Goal: Task Accomplishment & Management: Manage account settings

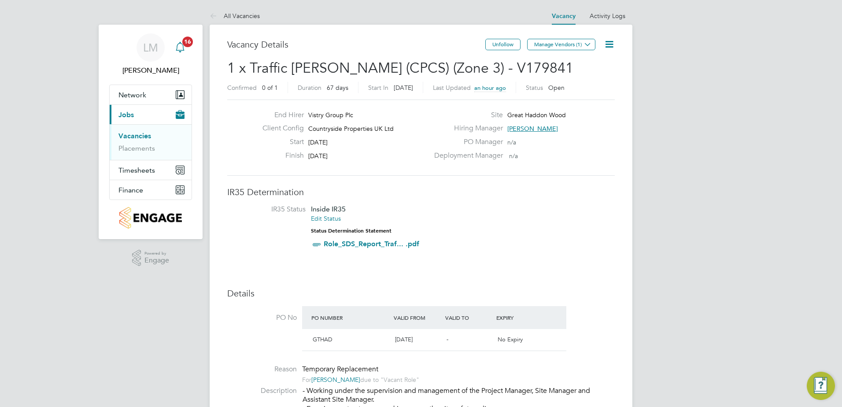
click at [175, 50] on icon "Main navigation" at bounding box center [180, 47] width 11 height 11
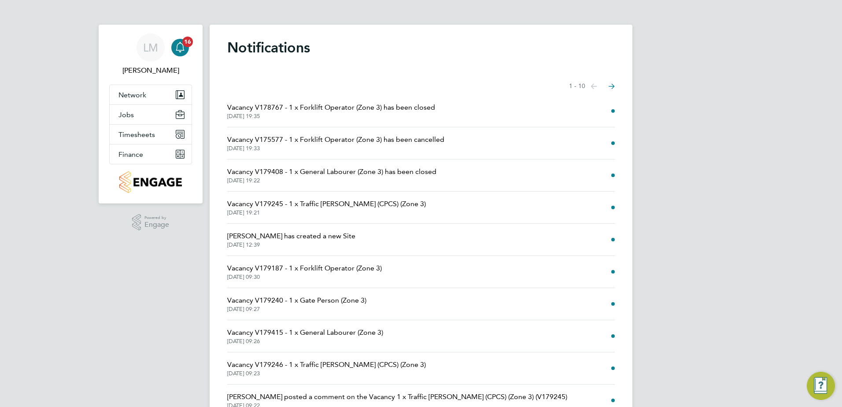
click at [100, 283] on div "[PERSON_NAME] Notifications 16 Applications: Network Team Members Sites Workers…" at bounding box center [421, 224] width 842 height 448
click at [85, 283] on div "[PERSON_NAME] Notifications 16 Applications: Network Team Members Sites Workers…" at bounding box center [421, 224] width 842 height 448
click at [615, 82] on button "Next page" at bounding box center [612, 86] width 18 height 18
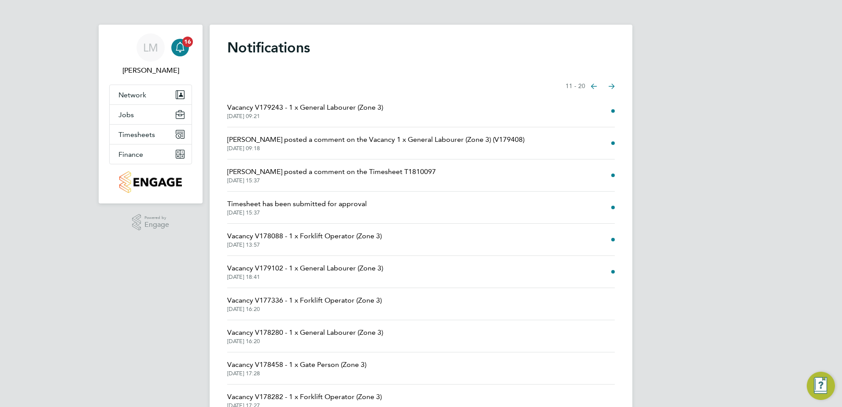
click at [595, 84] on icon "Select page of notifications list" at bounding box center [594, 86] width 6 height 5
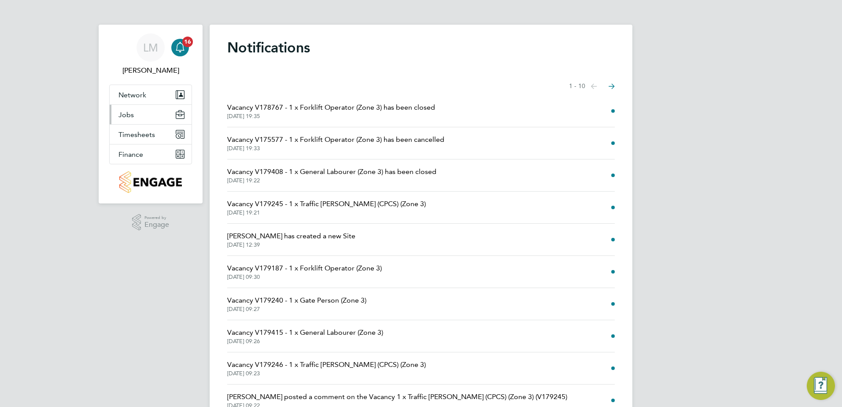
click at [127, 113] on span "Jobs" at bounding box center [125, 114] width 15 height 8
click at [131, 132] on span "Timesheets" at bounding box center [136, 134] width 37 height 8
click at [139, 133] on span "Timesheets" at bounding box center [136, 134] width 37 height 8
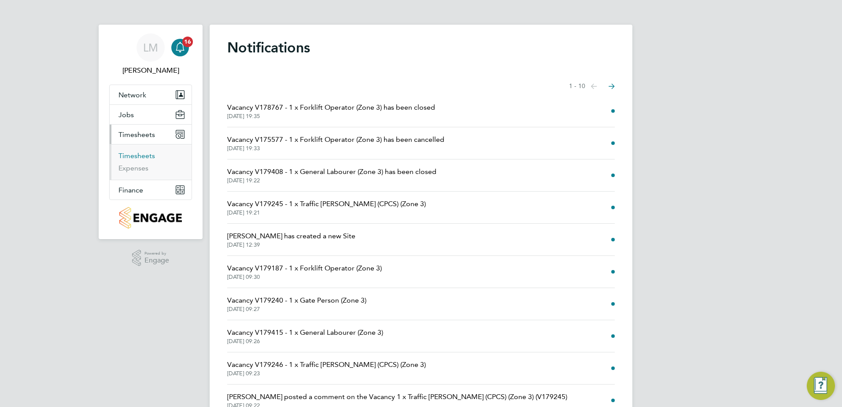
click at [140, 158] on link "Timesheets" at bounding box center [136, 155] width 37 height 8
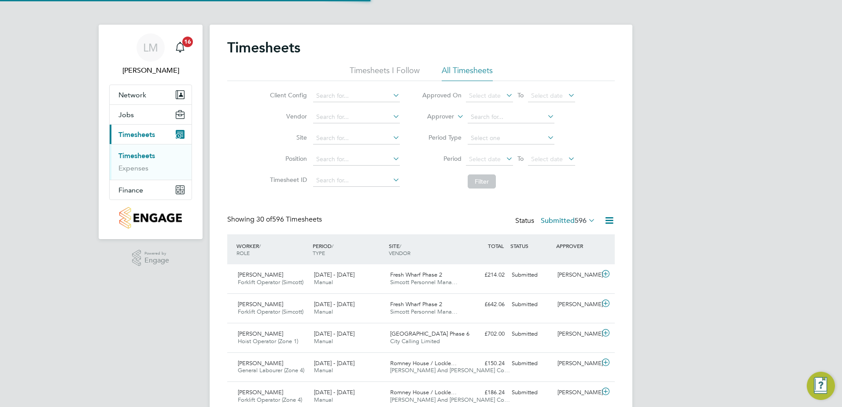
scroll to position [22, 77]
click at [121, 114] on span "Jobs" at bounding box center [125, 114] width 15 height 8
click at [129, 112] on span "Jobs" at bounding box center [125, 114] width 15 height 8
click at [131, 112] on span "Jobs" at bounding box center [125, 114] width 15 height 8
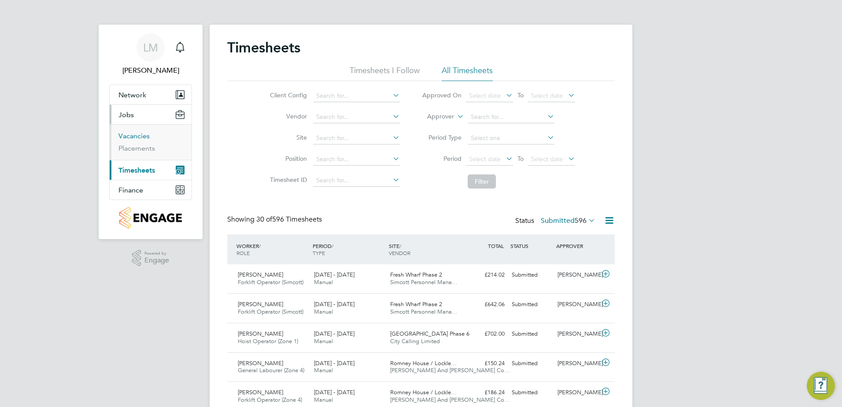
click at [145, 137] on link "Vacancies" at bounding box center [133, 136] width 31 height 8
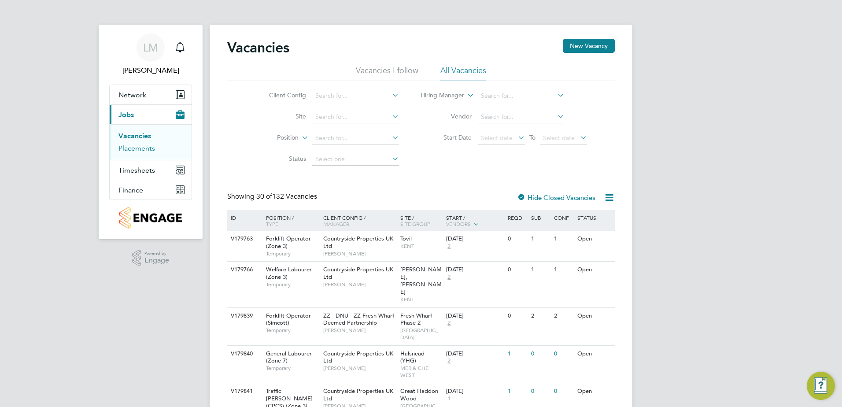
click at [139, 147] on link "Placements" at bounding box center [136, 148] width 37 height 8
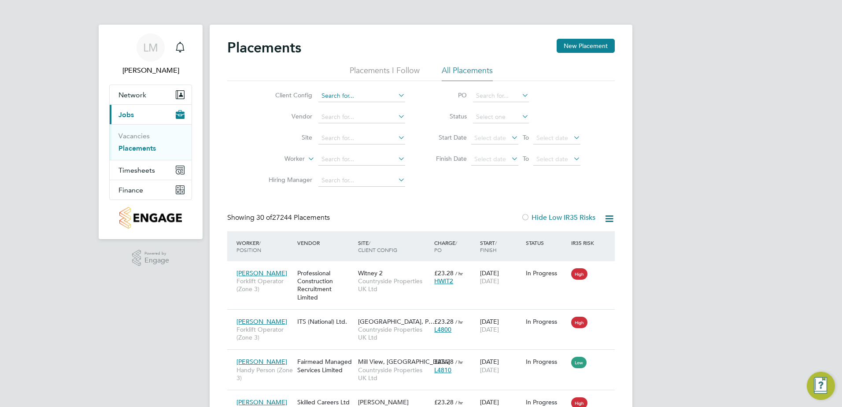
click at [355, 93] on input at bounding box center [361, 96] width 87 height 12
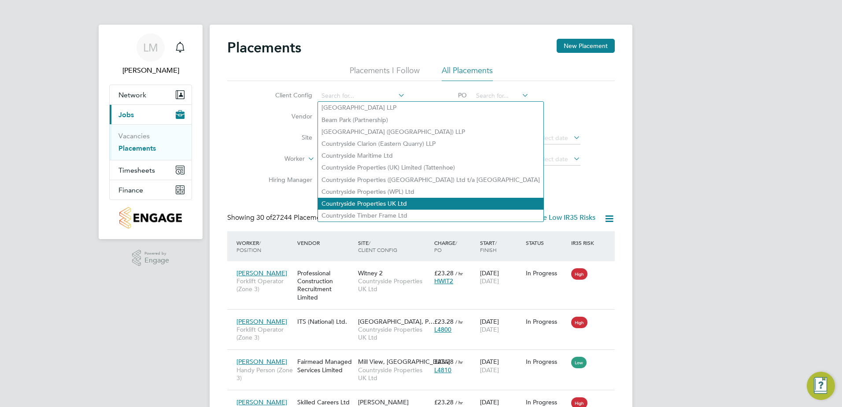
click at [392, 198] on li "Countryside Properties UK Ltd" at bounding box center [430, 204] width 225 height 12
type input "Countryside Properties UK Ltd"
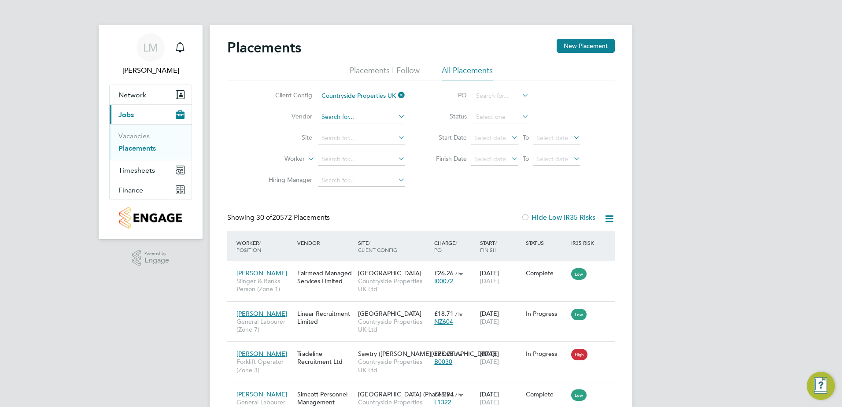
click at [351, 113] on input at bounding box center [361, 117] width 87 height 12
click at [371, 129] on li "Tradeline Recruitment Ltd" at bounding box center [362, 129] width 88 height 12
type input "Tradeline Recruitment Ltd"
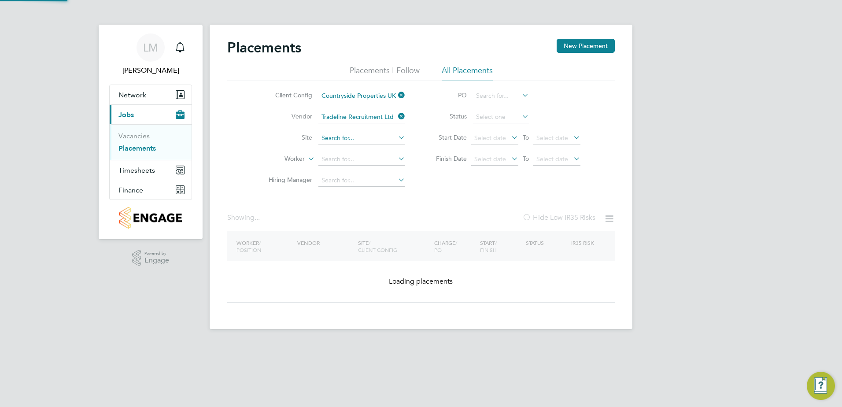
click at [374, 144] on input at bounding box center [361, 138] width 87 height 12
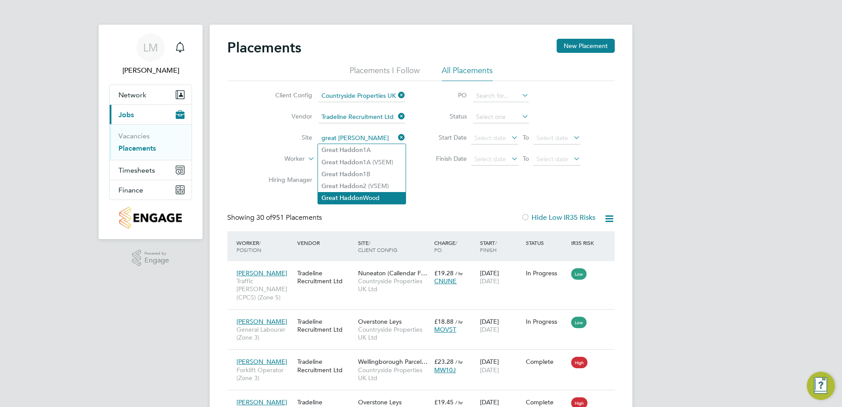
click at [391, 198] on li "Great Haddon Wood" at bounding box center [362, 198] width 88 height 12
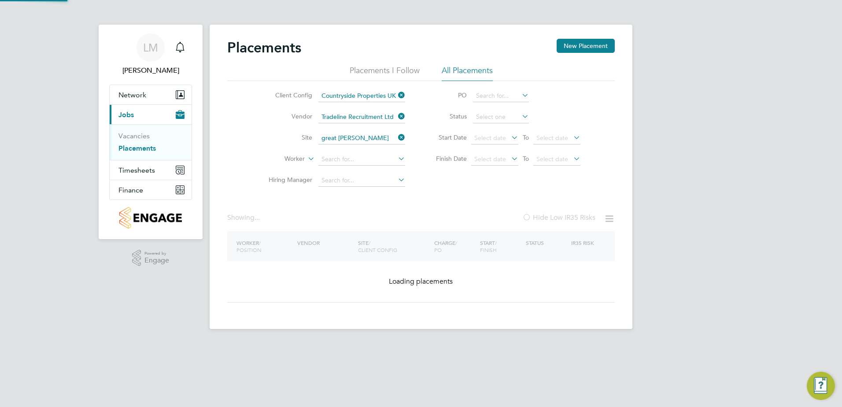
type input "Great Haddon Wood"
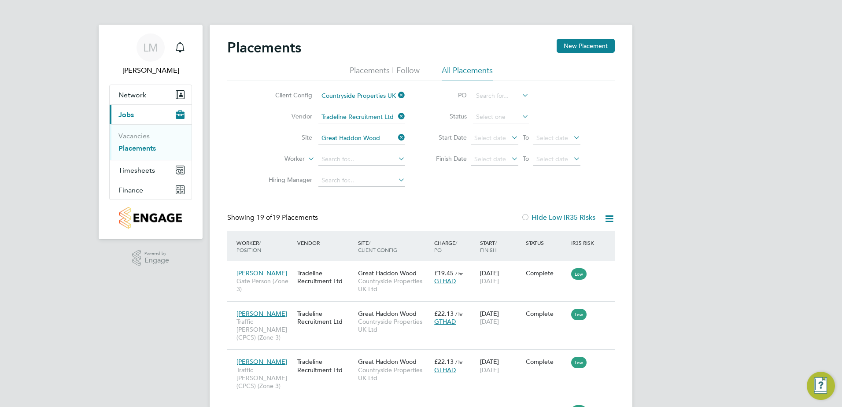
click at [133, 138] on link "Vacancies" at bounding box center [133, 136] width 31 height 8
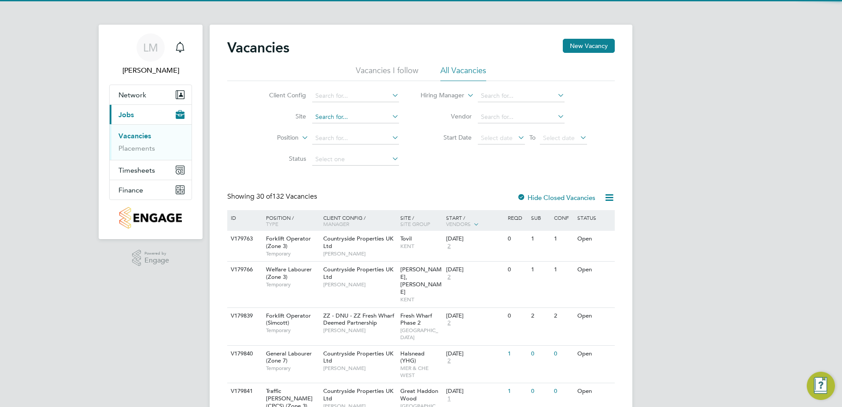
click at [346, 113] on input at bounding box center [355, 117] width 87 height 12
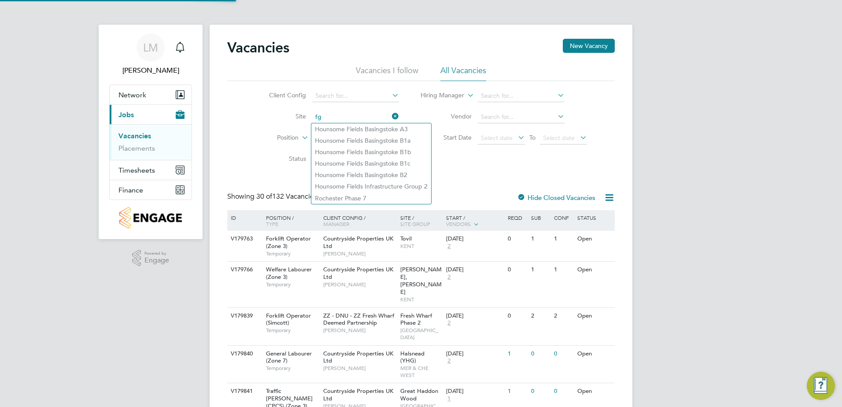
type input "f"
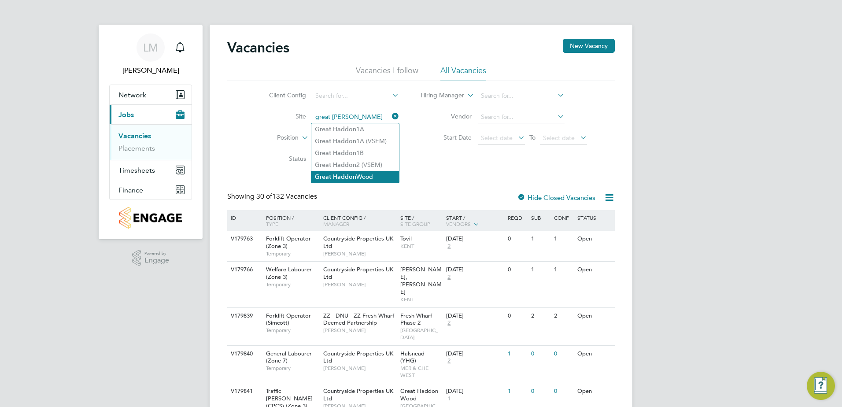
click at [369, 175] on li "Great Haddon Wood" at bounding box center [355, 177] width 88 height 12
type input "Great Haddon Wood"
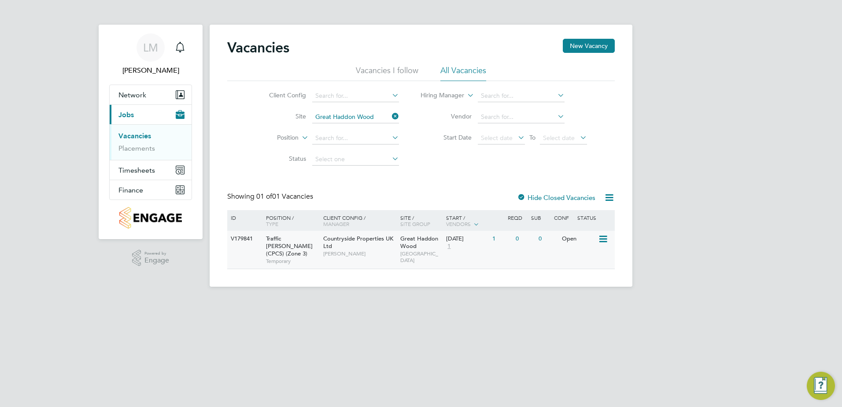
click at [311, 258] on span "Temporary" at bounding box center [292, 261] width 53 height 7
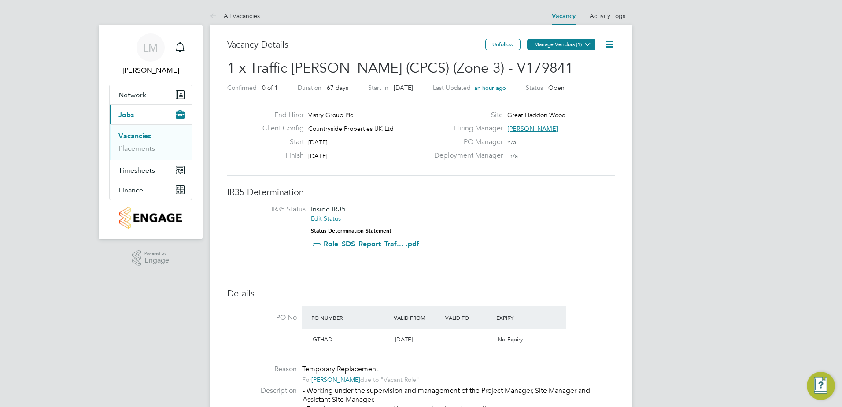
click at [578, 45] on button "Manage Vendors (1)" at bounding box center [561, 44] width 68 height 11
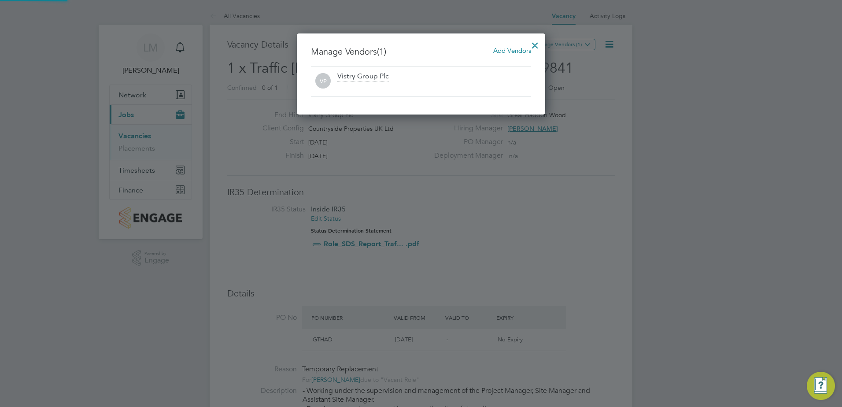
scroll to position [81, 249]
click at [510, 52] on span "Add Vendors" at bounding box center [512, 50] width 38 height 8
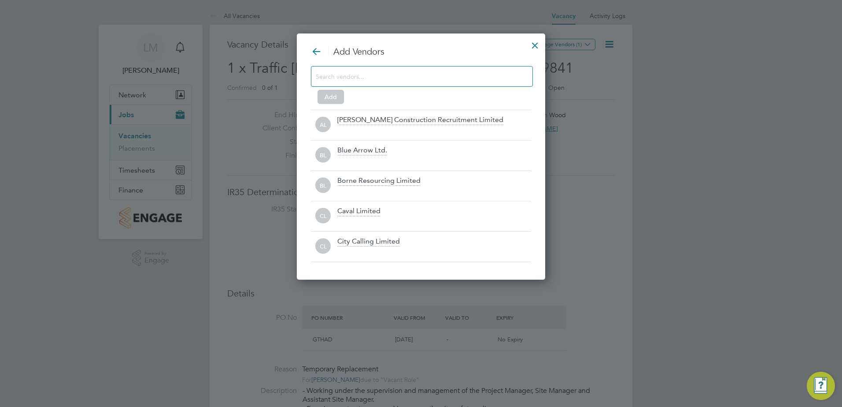
scroll to position [247, 249]
click at [382, 83] on div at bounding box center [422, 76] width 222 height 21
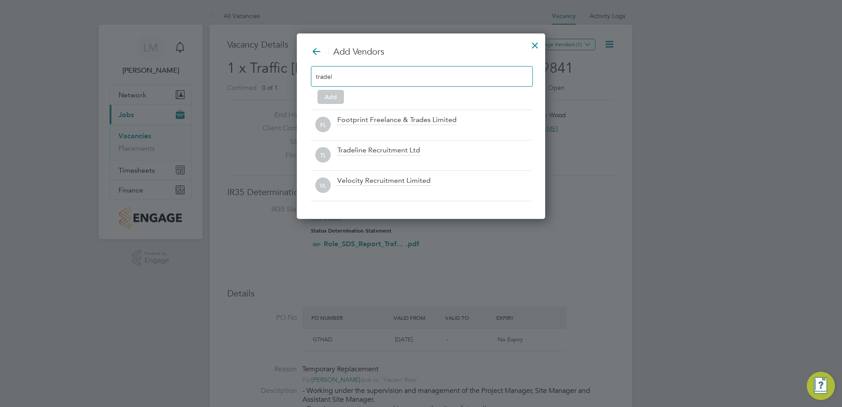
scroll to position [125, 249]
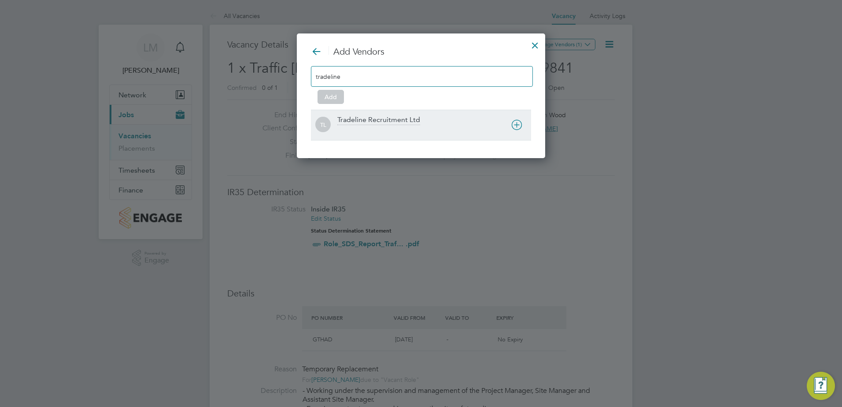
type input "tradeline"
click at [364, 120] on div "Tradeline Recruitment Ltd" at bounding box center [378, 120] width 83 height 10
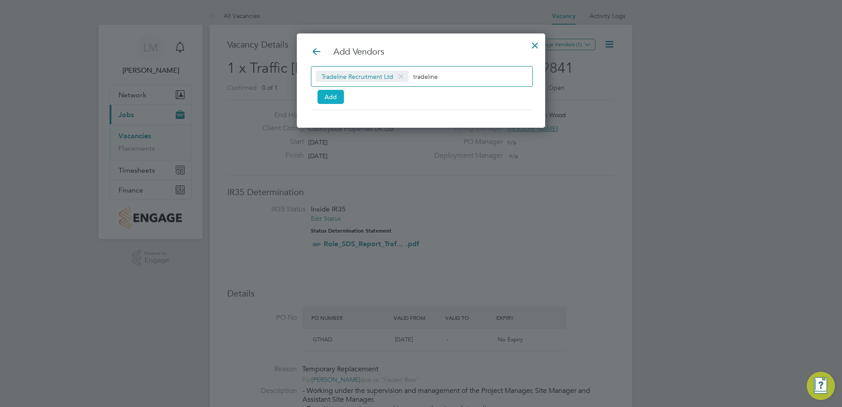
scroll to position [95, 249]
click at [325, 93] on button "Add" at bounding box center [330, 97] width 26 height 14
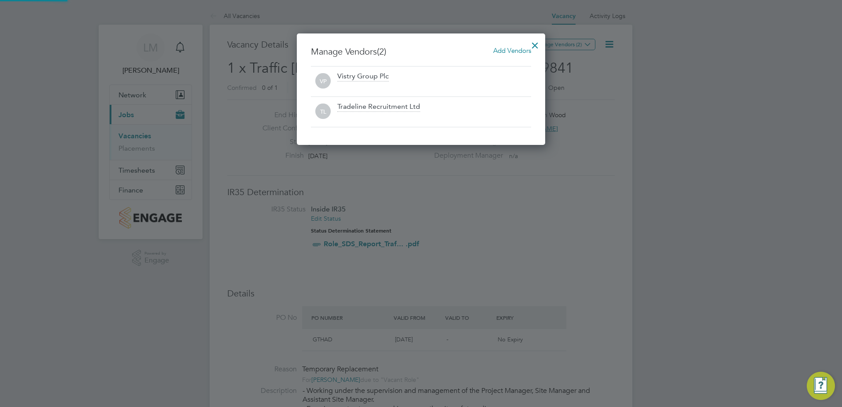
scroll to position [112, 249]
click at [534, 41] on div at bounding box center [535, 43] width 16 height 16
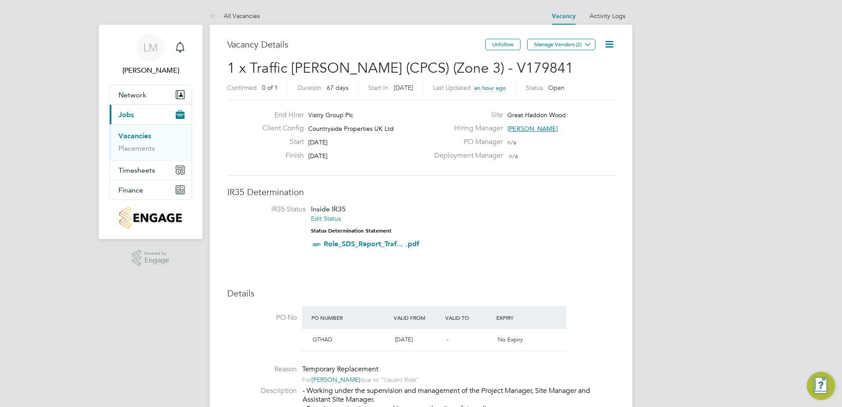
drag, startPoint x: 530, startPoint y: 210, endPoint x: 519, endPoint y: 227, distance: 19.9
click at [531, 210] on li "IR35 Status Inside IR35 Edit Status Status Determination Statement Role_SDS_Rep…" at bounding box center [421, 229] width 370 height 48
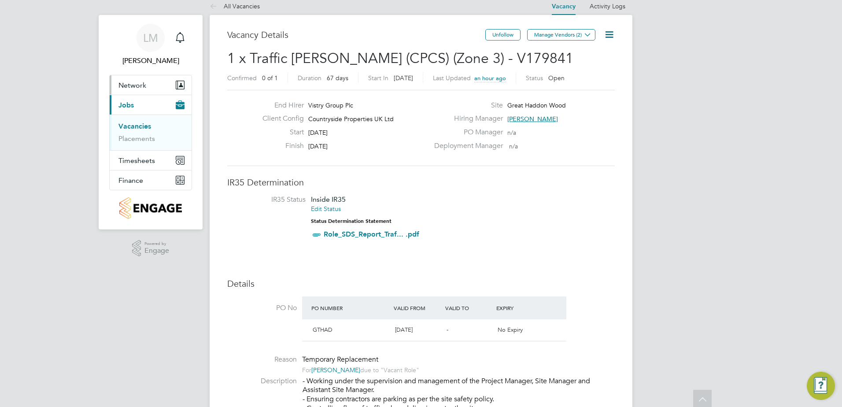
scroll to position [0, 0]
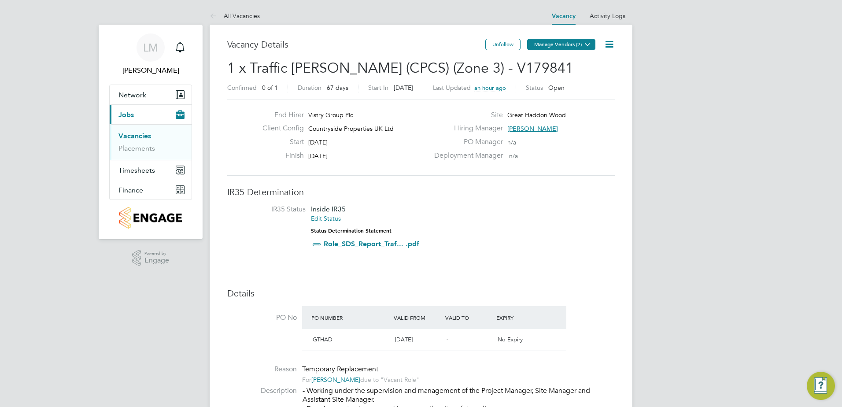
click at [567, 43] on button "Manage Vendors (2)" at bounding box center [561, 44] width 68 height 11
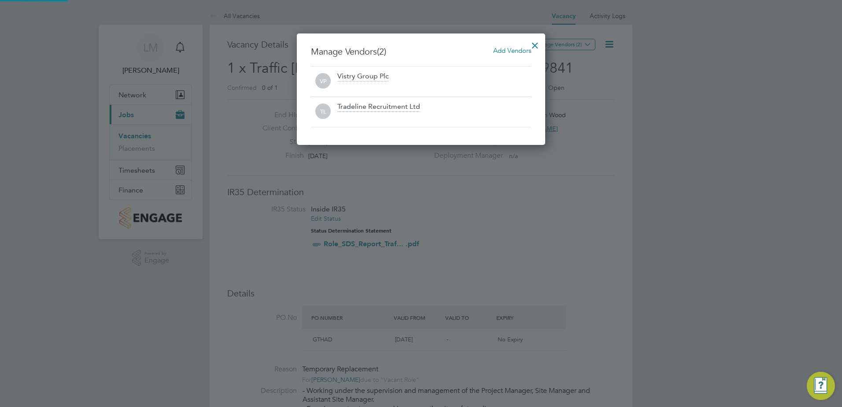
scroll to position [112, 249]
click at [535, 43] on div at bounding box center [535, 43] width 16 height 16
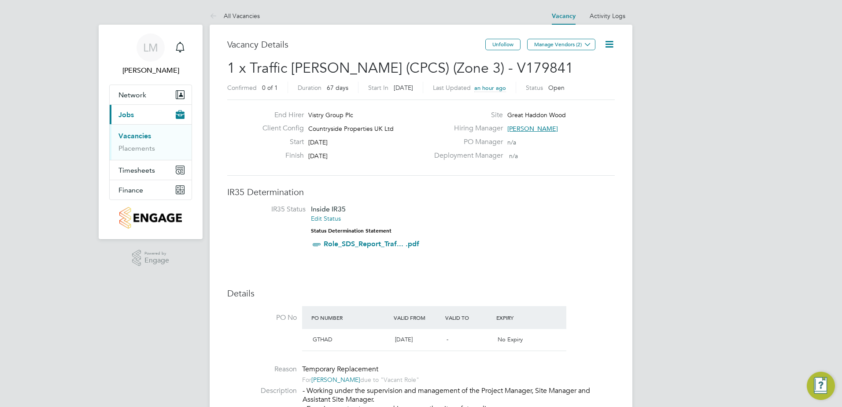
drag, startPoint x: 521, startPoint y: 70, endPoint x: 199, endPoint y: 70, distance: 321.4
drag, startPoint x: 556, startPoint y: 188, endPoint x: 550, endPoint y: 157, distance: 31.7
click at [556, 187] on h3 "IR35 Determination" at bounding box center [420, 191] width 387 height 11
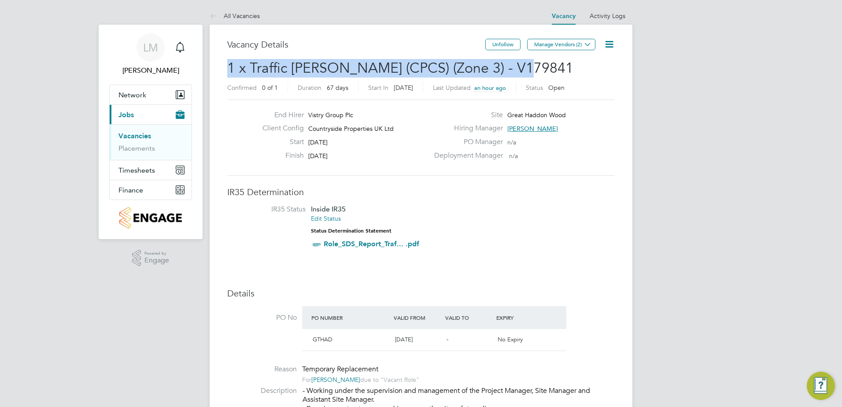
drag, startPoint x: 470, startPoint y: 77, endPoint x: 224, endPoint y: 65, distance: 246.4
copy span "1 x Traffic [PERSON_NAME] (CPCS) (Zone 3) - V179841"
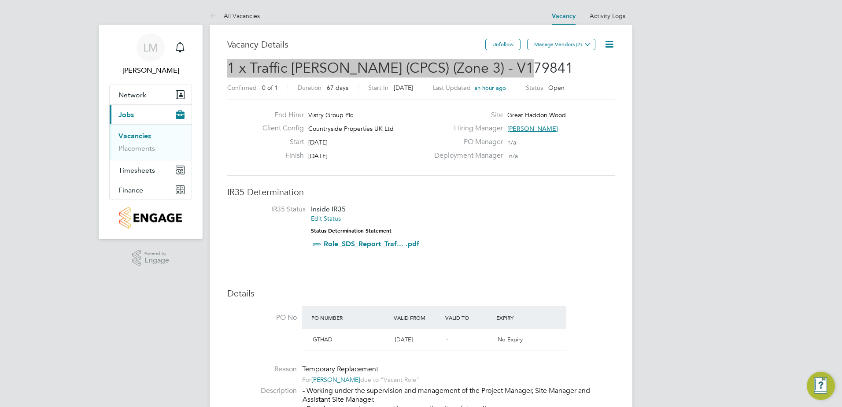
drag, startPoint x: 567, startPoint y: 231, endPoint x: 490, endPoint y: 137, distance: 120.8
click at [567, 231] on li "IR35 Status Inside IR35 Edit Status Status Determination Statement Role_SDS_Rep…" at bounding box center [421, 229] width 370 height 48
